Goal: Task Accomplishment & Management: Manage account settings

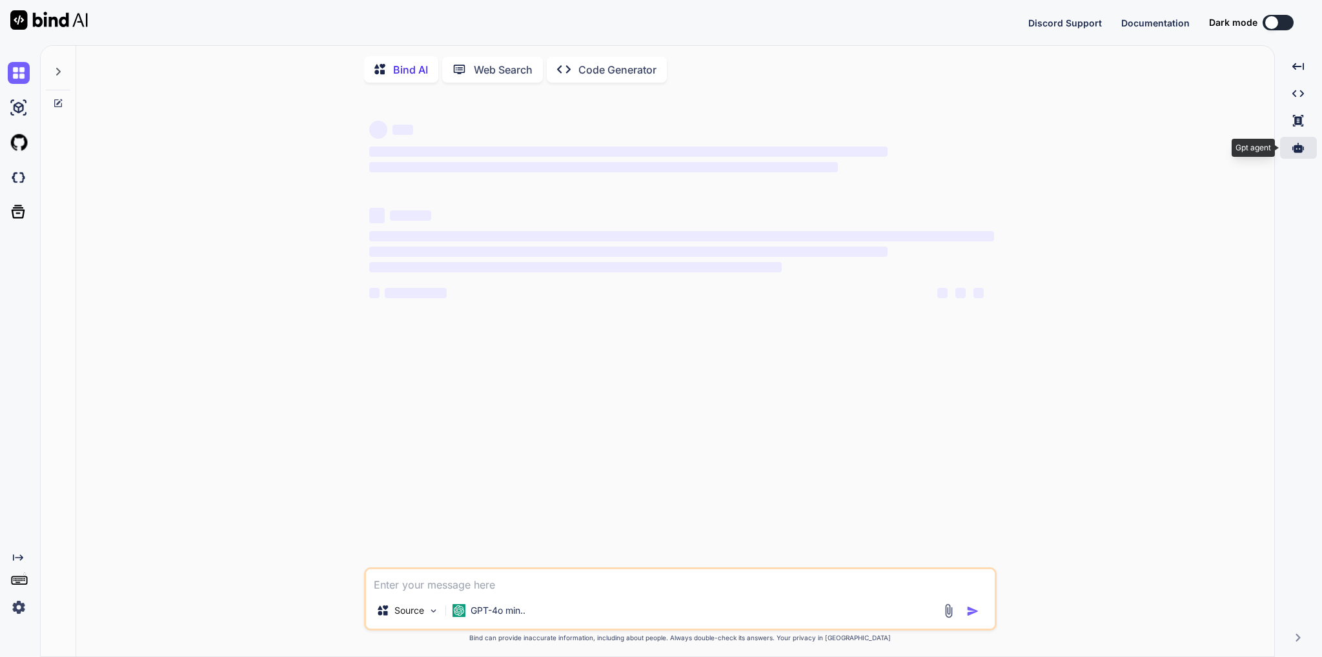
click at [1290, 148] on div at bounding box center [1298, 148] width 37 height 22
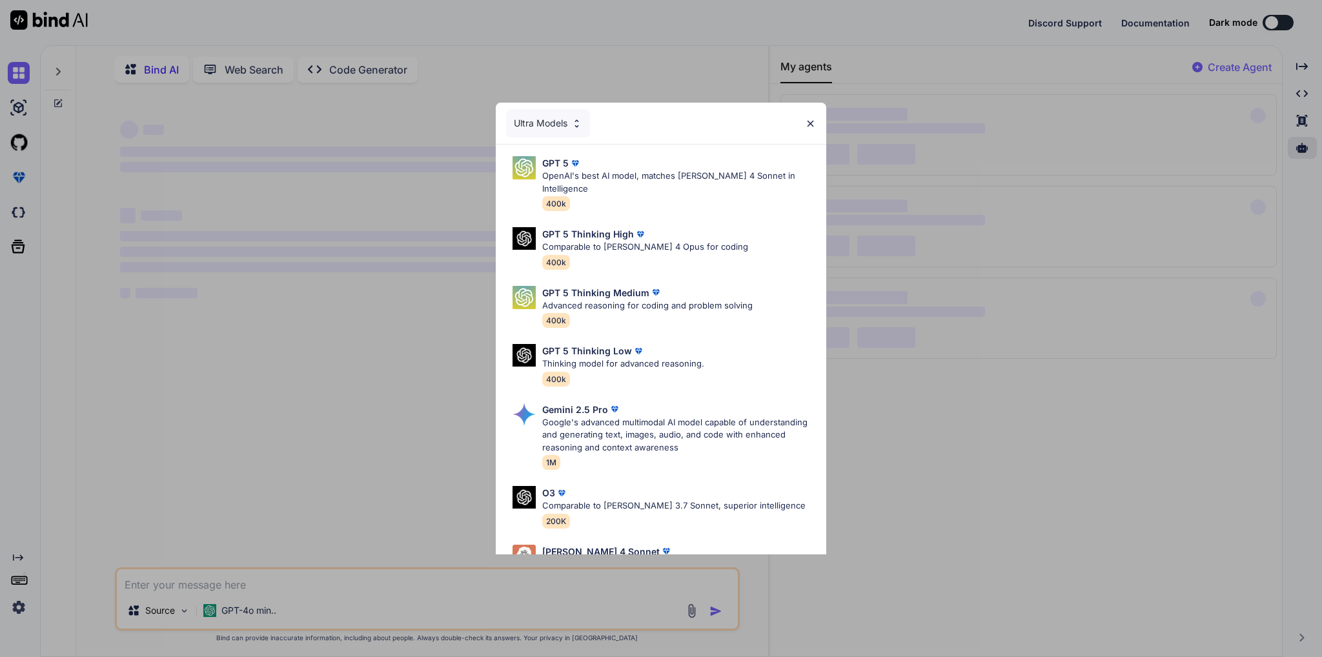
click at [813, 124] on img at bounding box center [810, 123] width 11 height 11
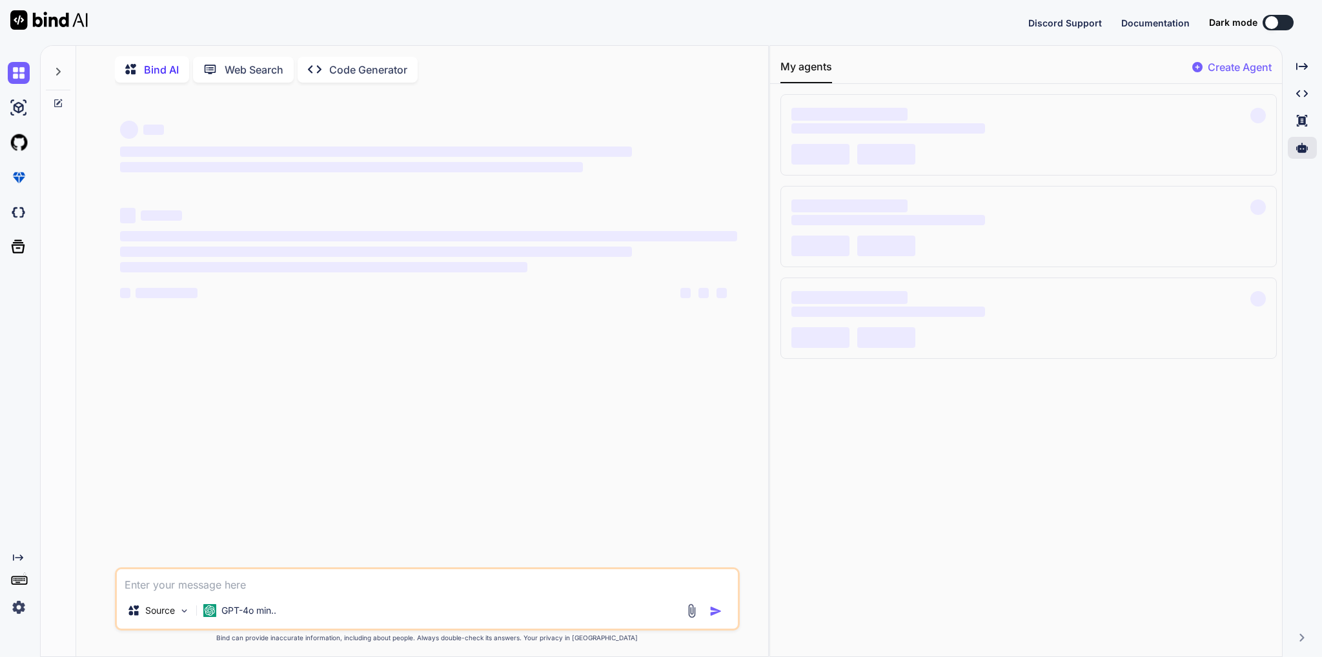
type textarea "x"
click at [6, 608] on div "Created with Pixso." at bounding box center [17, 586] width 35 height 66
click at [23, 603] on img at bounding box center [19, 608] width 22 height 22
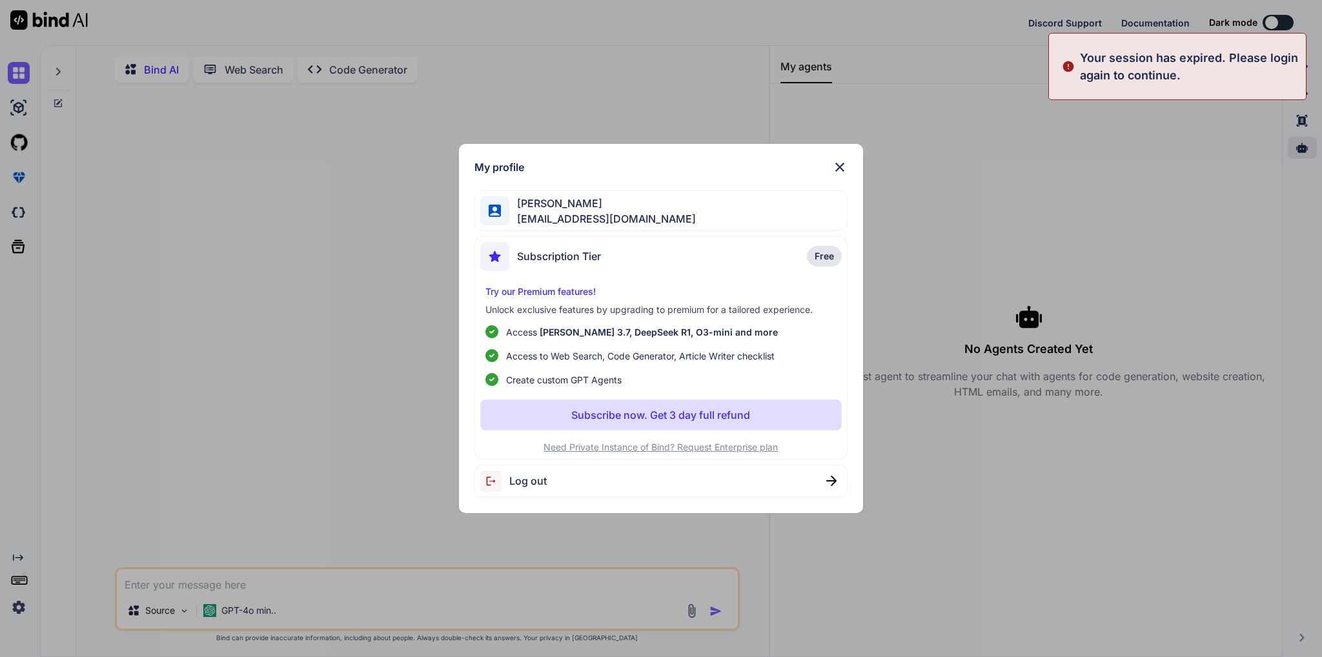
click at [679, 217] on div "[PERSON_NAME] [EMAIL_ADDRESS][DOMAIN_NAME]" at bounding box center [661, 210] width 373 height 41
click at [843, 165] on img at bounding box center [839, 166] width 15 height 15
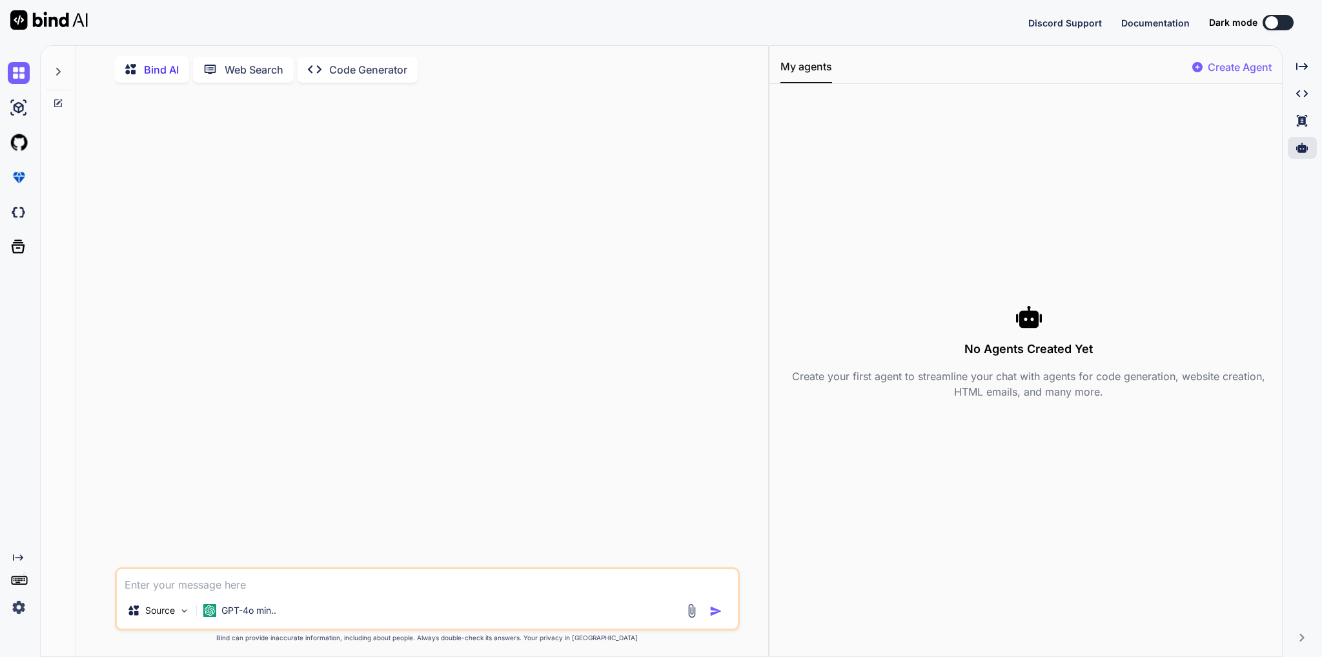
click at [17, 605] on img at bounding box center [19, 608] width 22 height 22
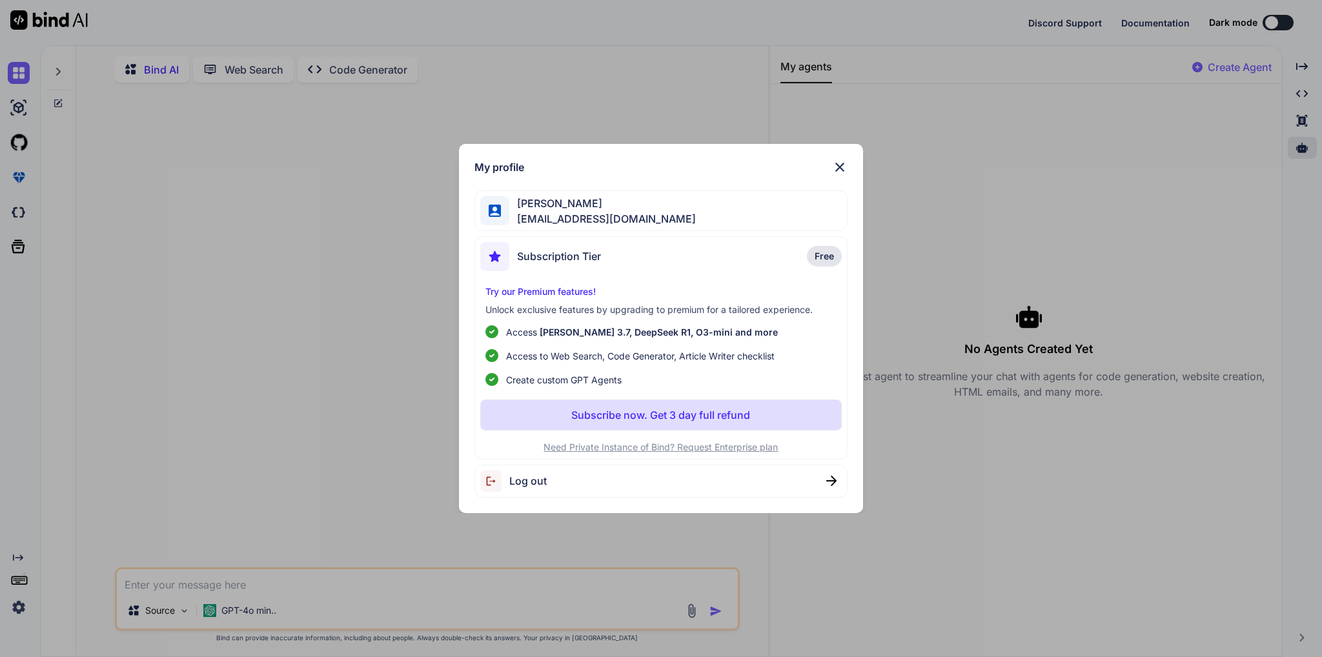
click at [685, 205] on div "[PERSON_NAME] [EMAIL_ADDRESS][DOMAIN_NAME]" at bounding box center [661, 210] width 373 height 41
click at [478, 205] on div "[PERSON_NAME] [EMAIL_ADDRESS][DOMAIN_NAME]" at bounding box center [661, 210] width 373 height 41
click at [499, 206] on img at bounding box center [495, 211] width 12 height 12
click at [699, 485] on div "Log out" at bounding box center [661, 481] width 373 height 33
click at [838, 166] on img at bounding box center [839, 166] width 15 height 15
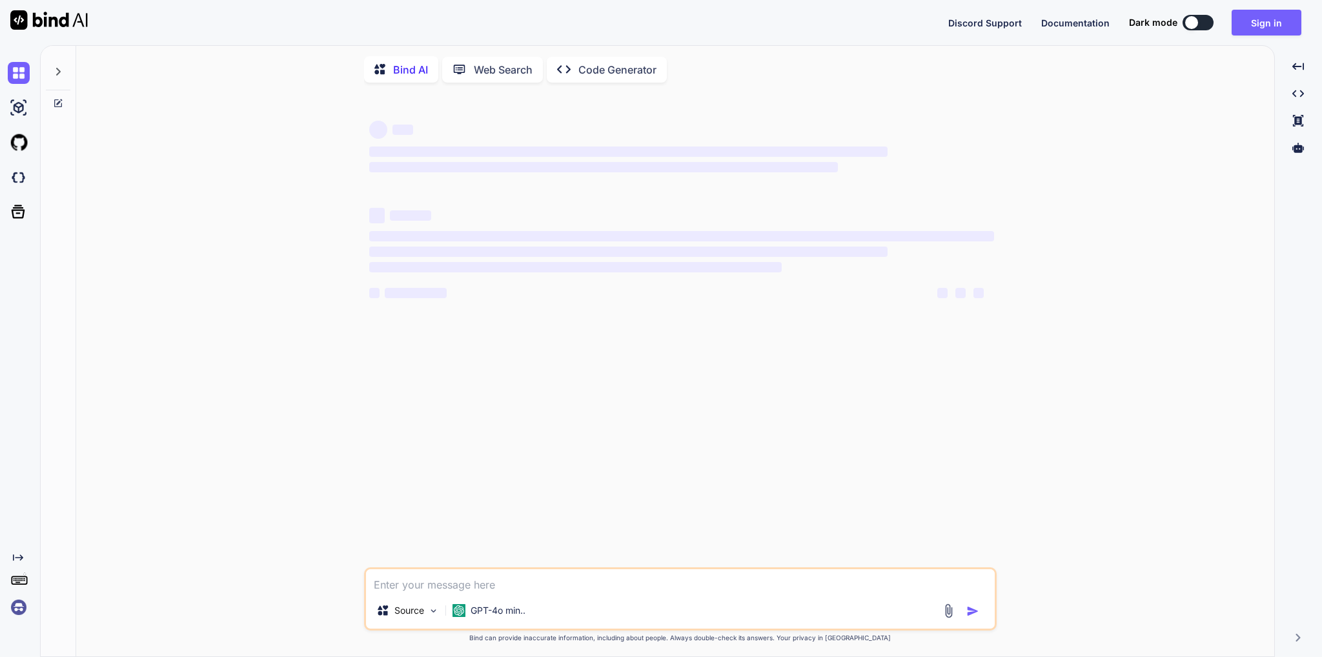
type textarea "x"
click at [10, 606] on img at bounding box center [19, 608] width 22 height 22
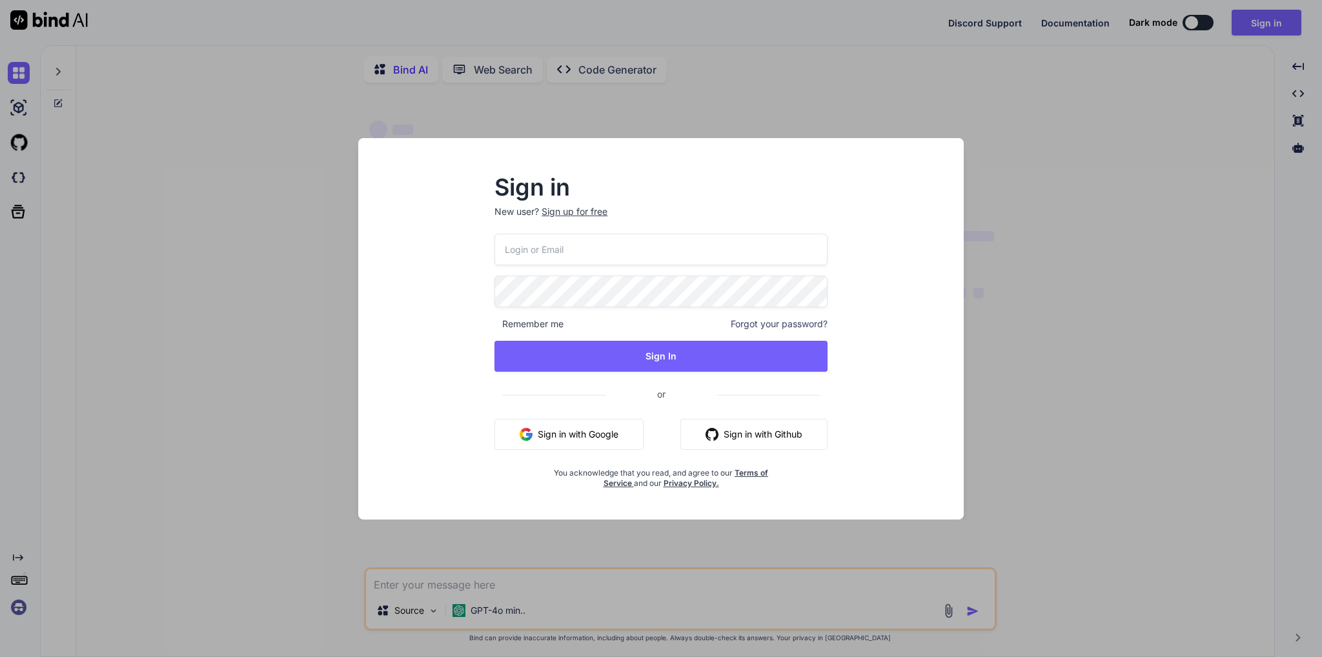
type input "[EMAIL_ADDRESS][DOMAIN_NAME]"
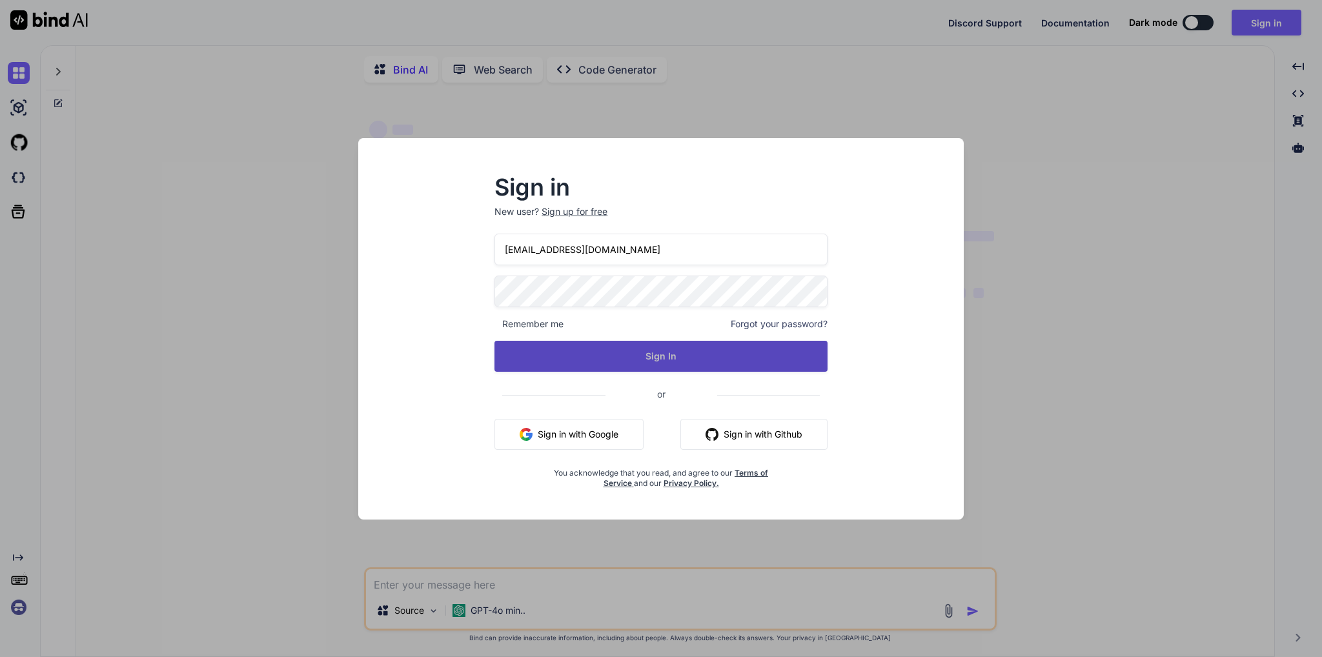
click at [571, 360] on button "Sign In" at bounding box center [661, 356] width 333 height 31
click at [635, 349] on button "Sign In" at bounding box center [661, 356] width 333 height 31
